Goal: Find specific page/section

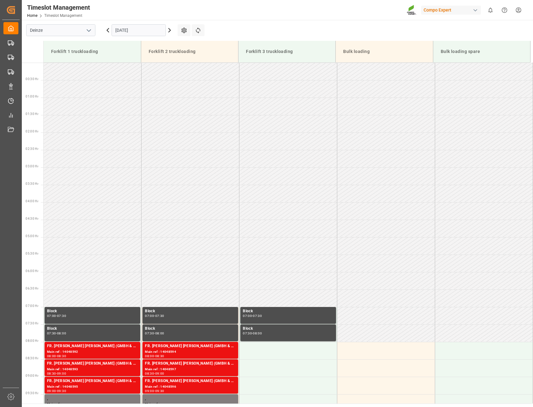
scroll to position [220, 0]
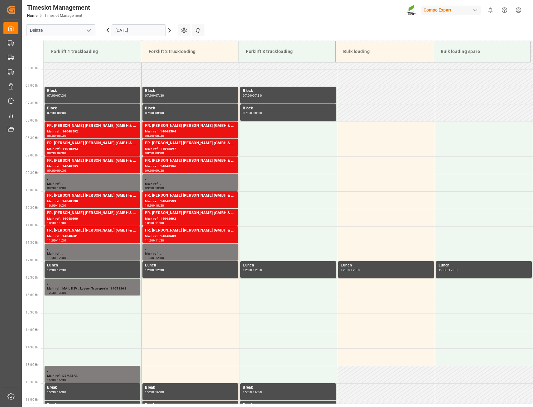
click at [171, 33] on icon at bounding box center [169, 29] width 7 height 7
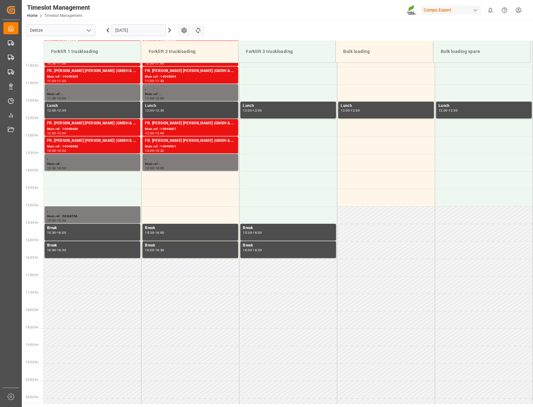
scroll to position [193, 0]
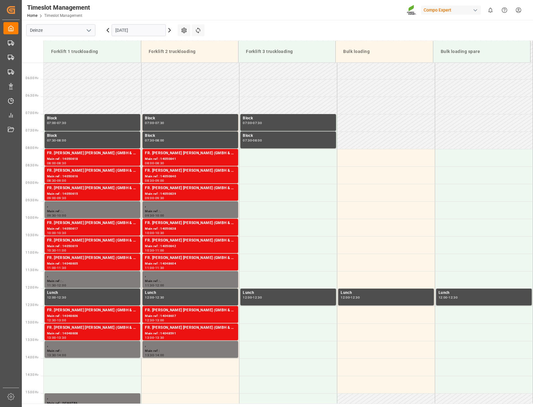
click at [170, 29] on icon at bounding box center [169, 29] width 7 height 7
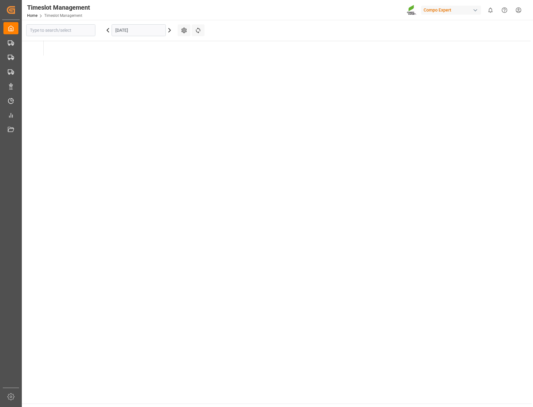
type input "Deinze"
